Goal: Information Seeking & Learning: Learn about a topic

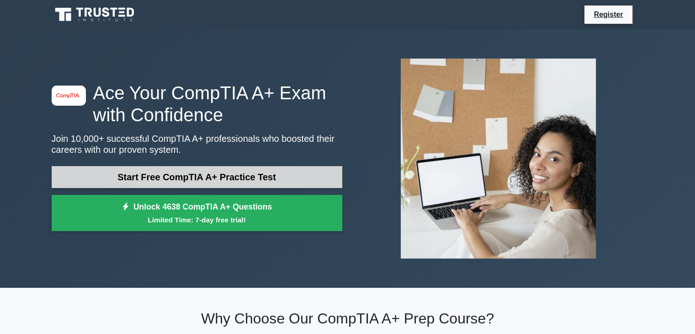
click at [205, 178] on link "Start Free CompTIA A+ Practice Test" at bounding box center [197, 177] width 291 height 22
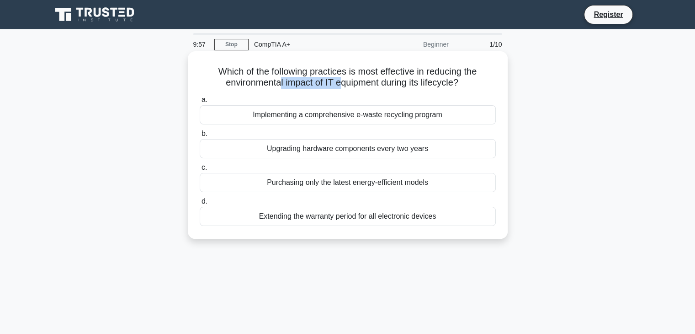
drag, startPoint x: 278, startPoint y: 87, endPoint x: 341, endPoint y: 90, distance: 62.3
click at [341, 90] on div "Which of the following practices is most effective in reducing the environmenta…" at bounding box center [348, 145] width 313 height 180
click at [338, 90] on div "Which of the following practices is most effective in reducing the environmenta…" at bounding box center [348, 145] width 313 height 180
drag, startPoint x: 296, startPoint y: 70, endPoint x: 478, endPoint y: 83, distance: 182.0
click at [478, 83] on h5 "Which of the following practices is most effective in reducing the environmenta…" at bounding box center [348, 77] width 298 height 23
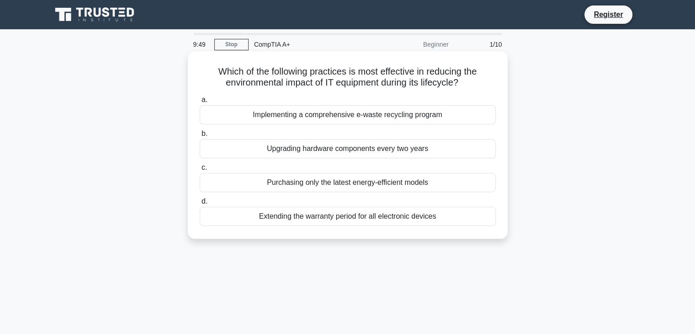
click at [469, 85] on icon ".spinner_0XTQ{transform-origin:center;animation:spinner_y6GP .75s linear infini…" at bounding box center [464, 83] width 11 height 11
click at [230, 116] on div "Implementing a comprehensive e-waste recycling program" at bounding box center [348, 114] width 296 height 19
click at [200, 103] on input "a. Implementing a comprehensive e-waste recycling program" at bounding box center [200, 100] width 0 height 6
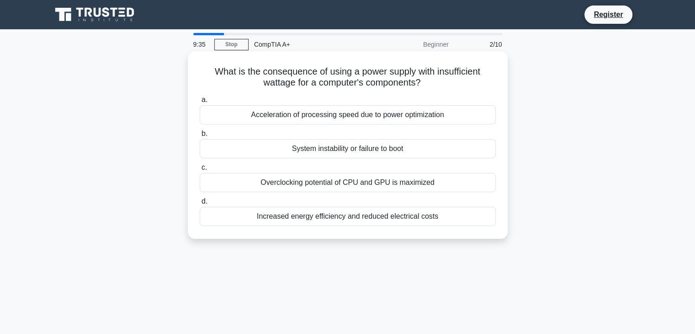
drag, startPoint x: 205, startPoint y: 73, endPoint x: 433, endPoint y: 81, distance: 227.8
click at [433, 81] on h5 "What is the consequence of using a power supply with insufficient wattage for a…" at bounding box center [348, 77] width 298 height 23
click at [432, 81] on icon ".spinner_0XTQ{transform-origin:center;animation:spinner_y6GP .75s linear infini…" at bounding box center [426, 83] width 11 height 11
click at [318, 148] on div "System instability or failure to boot" at bounding box center [348, 148] width 296 height 19
click at [200, 137] on input "b. System instability or failure to boot" at bounding box center [200, 134] width 0 height 6
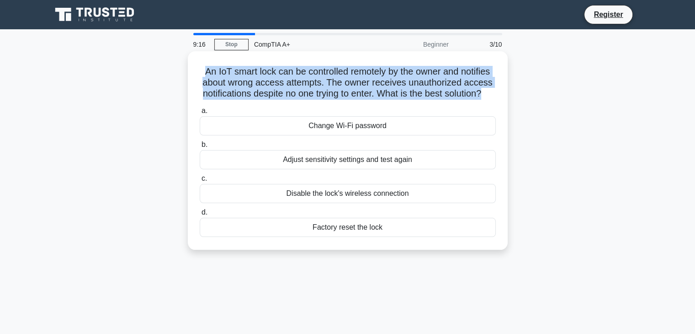
drag, startPoint x: 202, startPoint y: 69, endPoint x: 492, endPoint y: 94, distance: 291.3
click at [492, 94] on h5 "An IoT smart lock can be controlled remotely by the owner and notifies about wr…" at bounding box center [348, 83] width 298 height 34
drag, startPoint x: 199, startPoint y: 73, endPoint x: 457, endPoint y: 92, distance: 258.0
click at [457, 92] on h5 "An IoT smart lock can be controlled remotely by the owner and notifies about wr…" at bounding box center [348, 83] width 298 height 34
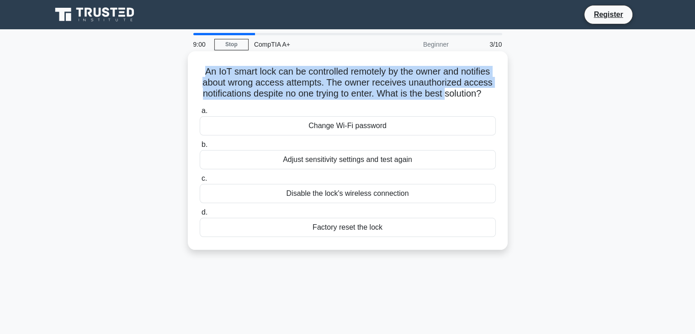
click at [457, 92] on h5 "An IoT smart lock can be controlled remotely by the owner and notifies about wr…" at bounding box center [348, 83] width 298 height 34
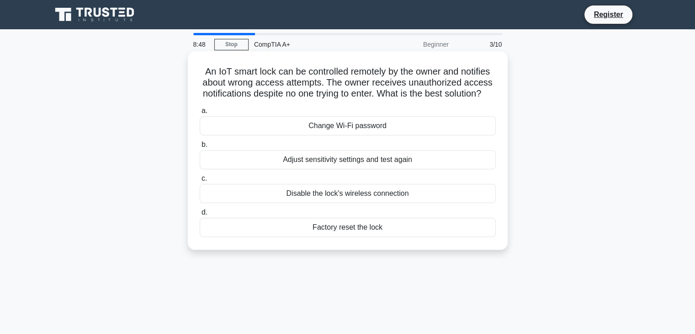
click at [320, 133] on div "Change Wi-Fi password" at bounding box center [348, 125] width 296 height 19
click at [200, 114] on input "a. Change Wi-Fi password" at bounding box center [200, 111] width 0 height 6
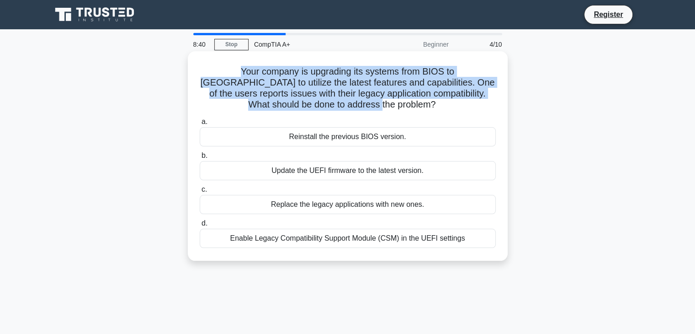
drag, startPoint x: 200, startPoint y: 68, endPoint x: 401, endPoint y: 101, distance: 203.4
click at [401, 101] on h5 "Your company is upgrading its systems from BIOS to UEFI to utilize the latest f…" at bounding box center [348, 88] width 298 height 45
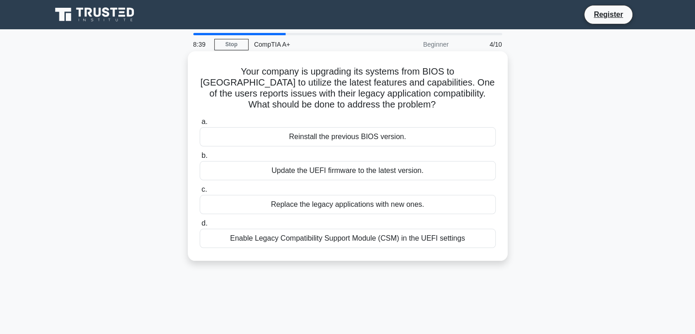
click at [401, 101] on h5 "Your company is upgrading its systems from BIOS to UEFI to utilize the latest f…" at bounding box center [348, 88] width 298 height 45
click at [318, 171] on div "Update the UEFI firmware to the latest version." at bounding box center [348, 170] width 296 height 19
click at [200, 159] on input "b. Update the UEFI firmware to the latest version." at bounding box center [200, 156] width 0 height 6
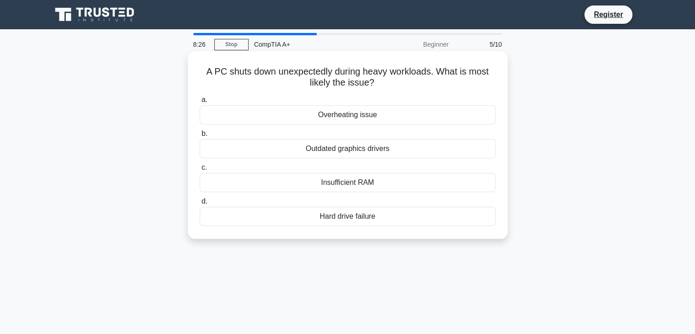
drag, startPoint x: 203, startPoint y: 68, endPoint x: 426, endPoint y: 82, distance: 223.5
click at [426, 82] on h5 "A PC shuts down unexpectedly during heavy workloads. What is most likely the is…" at bounding box center [348, 77] width 298 height 23
click at [425, 82] on h5 "A PC shuts down unexpectedly during heavy workloads. What is most likely the is…" at bounding box center [348, 77] width 298 height 23
click at [320, 112] on div "Overheating issue" at bounding box center [348, 114] width 296 height 19
click at [200, 103] on input "a. Overheating issue" at bounding box center [200, 100] width 0 height 6
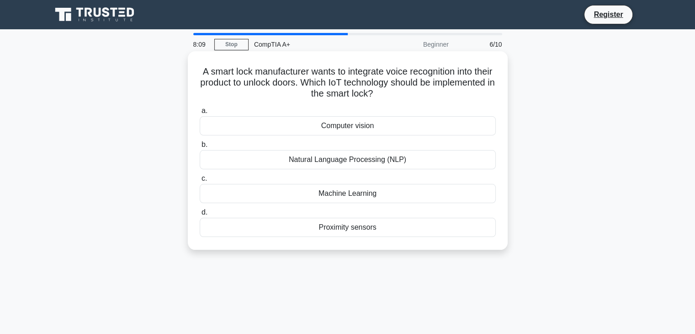
drag, startPoint x: 205, startPoint y: 67, endPoint x: 422, endPoint y: 94, distance: 219.2
click at [422, 94] on h5 "A smart lock manufacturer wants to integrate voice recognition into their produ…" at bounding box center [348, 83] width 298 height 34
click at [421, 94] on h5 "A smart lock manufacturer wants to integrate voice recognition into their produ…" at bounding box center [348, 83] width 298 height 34
click at [365, 160] on div "Natural Language Processing (NLP)" at bounding box center [348, 159] width 296 height 19
click at [200, 148] on input "b. Natural Language Processing (NLP)" at bounding box center [200, 145] width 0 height 6
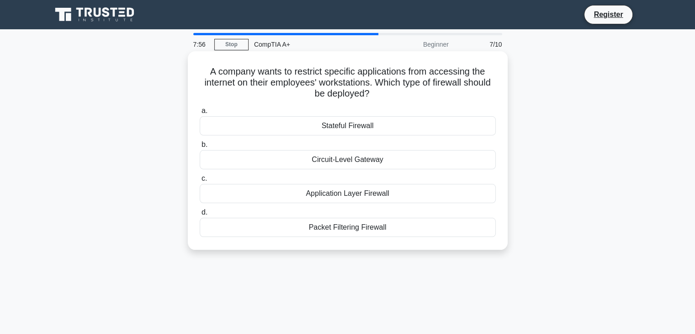
drag, startPoint x: 206, startPoint y: 72, endPoint x: 402, endPoint y: 93, distance: 197.7
click at [402, 93] on h5 "A company wants to restrict specific applications from accessing the internet o…" at bounding box center [348, 83] width 298 height 34
click at [401, 88] on h5 "A company wants to restrict specific applications from accessing the internet o…" at bounding box center [348, 83] width 298 height 34
click at [351, 195] on div "Application Layer Firewall" at bounding box center [348, 193] width 296 height 19
click at [200, 181] on input "c. Application Layer Firewall" at bounding box center [200, 179] width 0 height 6
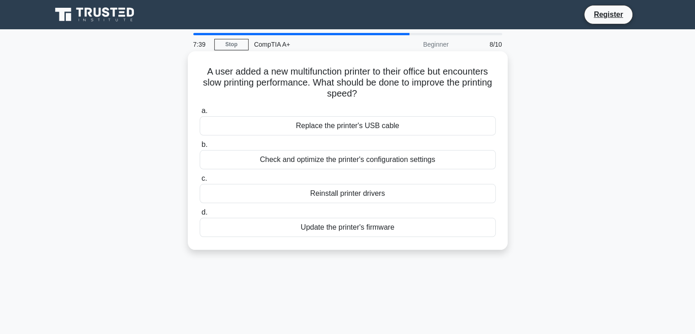
drag, startPoint x: 204, startPoint y: 68, endPoint x: 402, endPoint y: 91, distance: 198.9
click at [402, 91] on h5 "A user added a new multifunction printer to their office but encounters slow pr…" at bounding box center [348, 83] width 298 height 34
click at [401, 91] on h5 "A user added a new multifunction printer to their office but encounters slow pr…" at bounding box center [348, 83] width 298 height 34
click at [341, 161] on div "Check and optimize the printer's configuration settings" at bounding box center [348, 159] width 296 height 19
click at [200, 148] on input "b. Check and optimize the printer's configuration settings" at bounding box center [200, 145] width 0 height 6
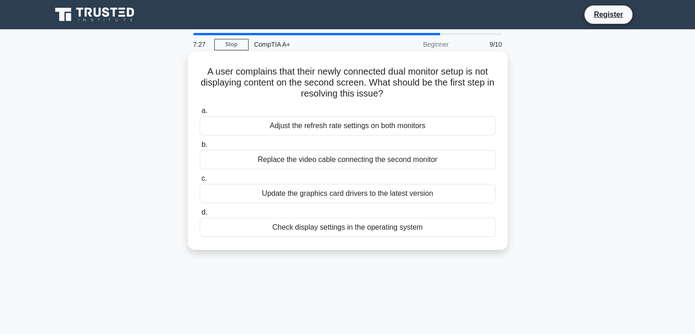
drag, startPoint x: 203, startPoint y: 73, endPoint x: 420, endPoint y: 91, distance: 217.9
click at [420, 91] on h5 "A user complains that their newly connected dual monitor setup is not displayin…" at bounding box center [348, 83] width 298 height 34
click at [418, 91] on h5 "A user complains that their newly connected dual monitor setup is not displayin…" at bounding box center [348, 83] width 298 height 34
click at [320, 230] on div "Check display settings in the operating system" at bounding box center [348, 227] width 296 height 19
click at [200, 215] on input "d. Check display settings in the operating system" at bounding box center [200, 212] width 0 height 6
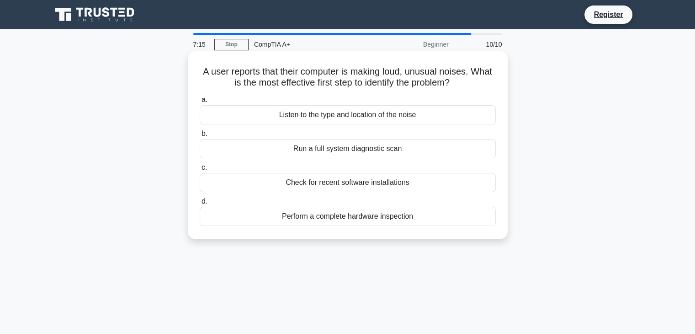
drag, startPoint x: 209, startPoint y: 71, endPoint x: 474, endPoint y: 84, distance: 265.0
click at [474, 84] on h5 "A user reports that their computer is making loud, unusual noises. What is the …" at bounding box center [348, 77] width 298 height 23
click at [461, 79] on icon ".spinner_0XTQ{transform-origin:center;animation:spinner_y6GP .75s linear infini…" at bounding box center [455, 83] width 11 height 11
click at [308, 117] on div "Listen to the type and location of the noise" at bounding box center [348, 114] width 296 height 19
click at [200, 103] on input "a. Listen to the type and location of the noise" at bounding box center [200, 100] width 0 height 6
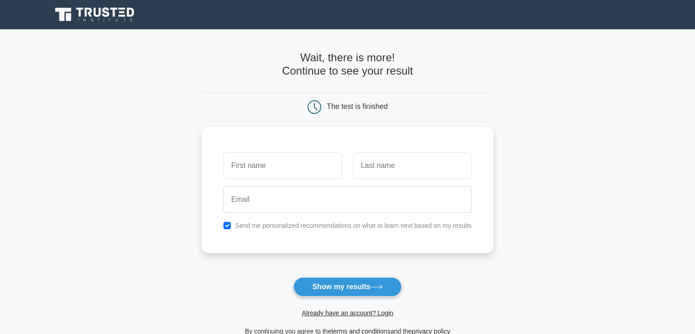
click at [304, 172] on input "text" at bounding box center [283, 165] width 118 height 27
type input "Joey"
click at [427, 172] on input "text" at bounding box center [412, 165] width 118 height 27
type input "Lam"
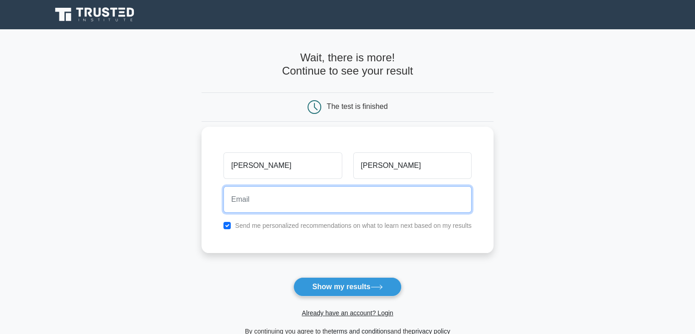
click at [344, 200] on input "email" at bounding box center [348, 199] width 248 height 27
type input "joey.lam1994@gmail.com"
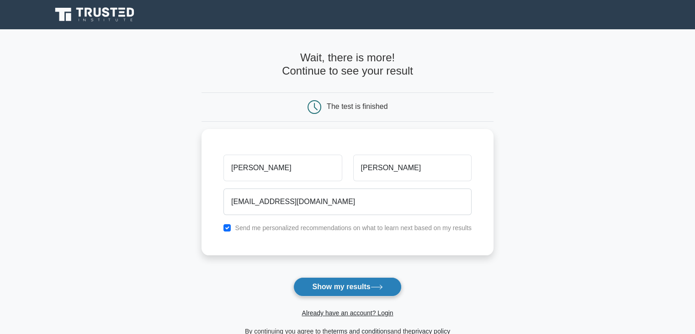
click at [329, 281] on button "Show my results" at bounding box center [347, 286] width 108 height 19
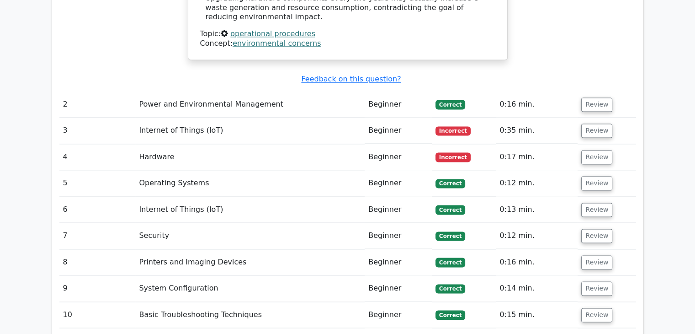
scroll to position [1280, 0]
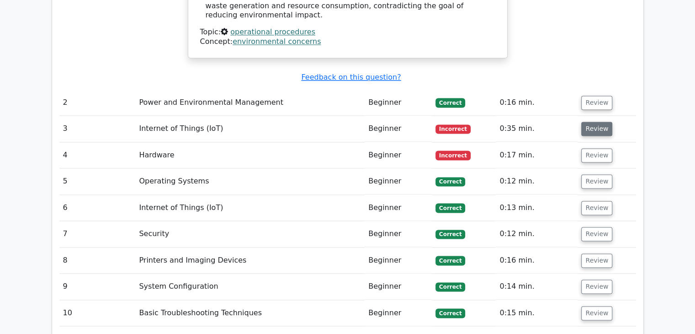
click at [587, 122] on button "Review" at bounding box center [596, 129] width 31 height 14
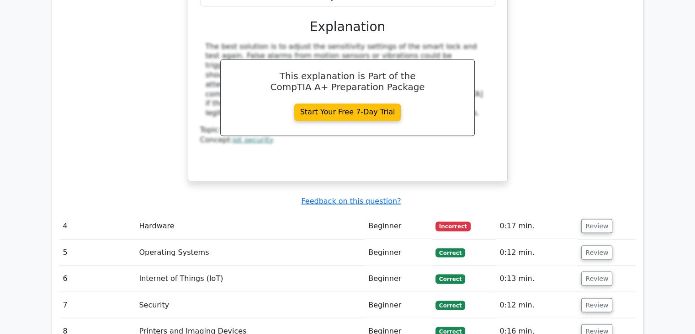
scroll to position [1646, 0]
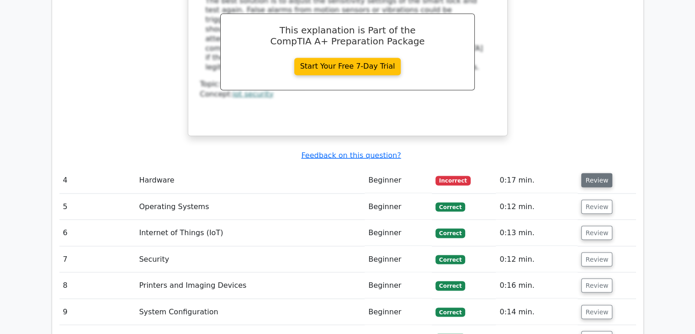
click at [595, 173] on button "Review" at bounding box center [596, 180] width 31 height 14
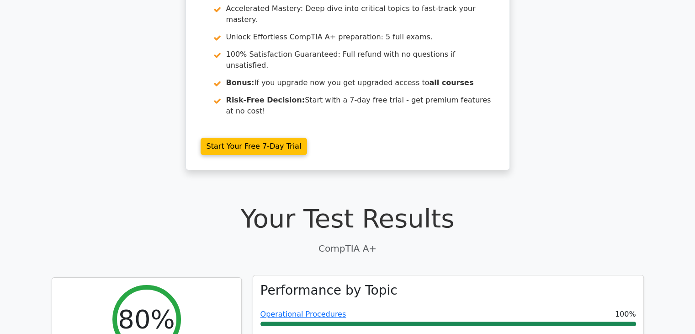
scroll to position [0, 0]
